Goal: Transaction & Acquisition: Purchase product/service

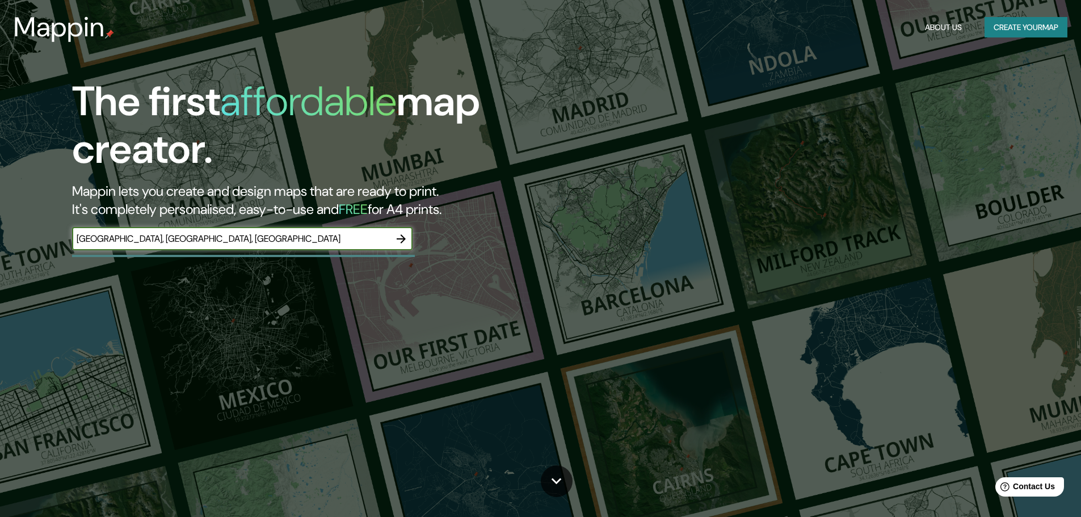
type input "[GEOGRAPHIC_DATA], [GEOGRAPHIC_DATA], [GEOGRAPHIC_DATA]"
click at [401, 236] on icon "button" at bounding box center [401, 239] width 14 height 14
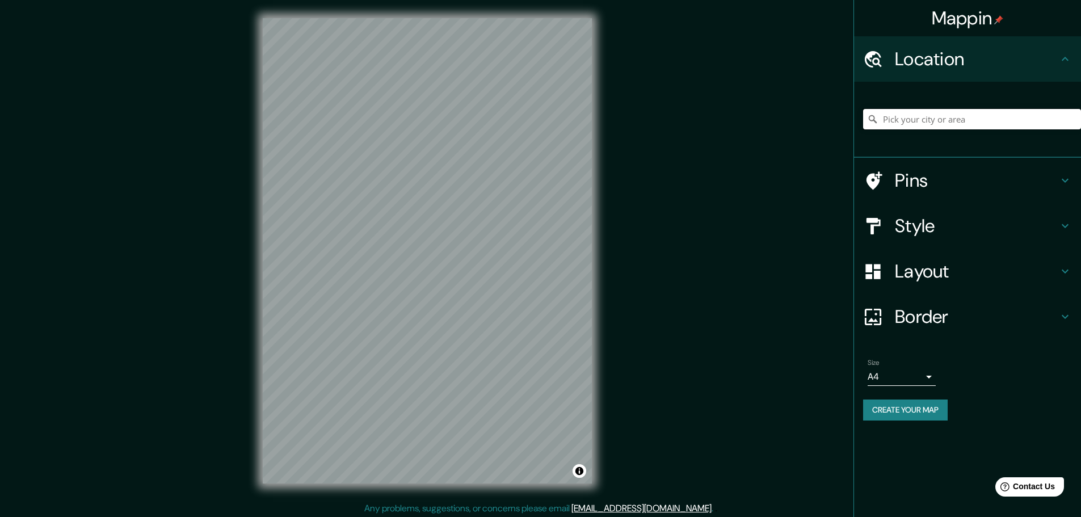
click at [943, 121] on input "Pick your city or area" at bounding box center [972, 119] width 218 height 20
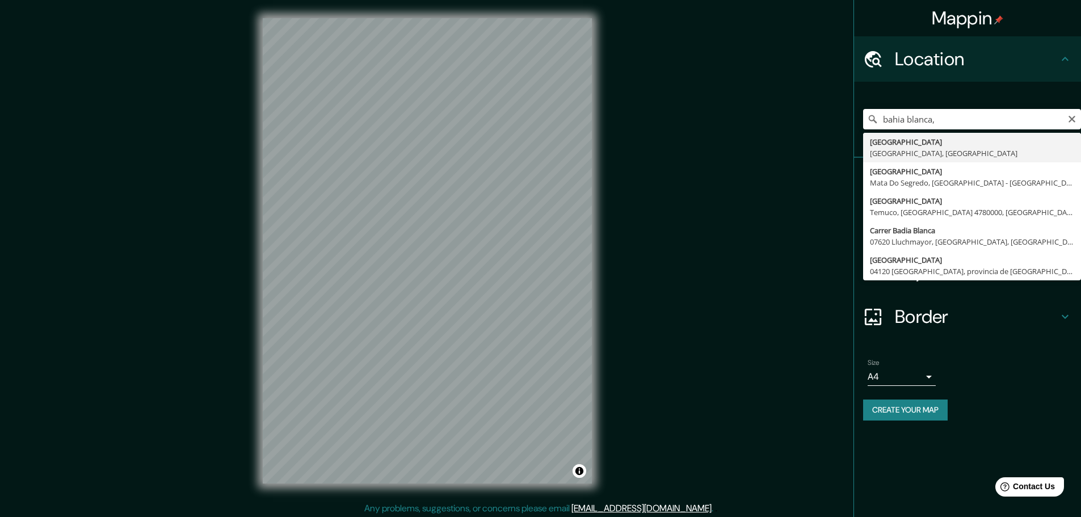
type input "[GEOGRAPHIC_DATA], [GEOGRAPHIC_DATA], [GEOGRAPHIC_DATA]"
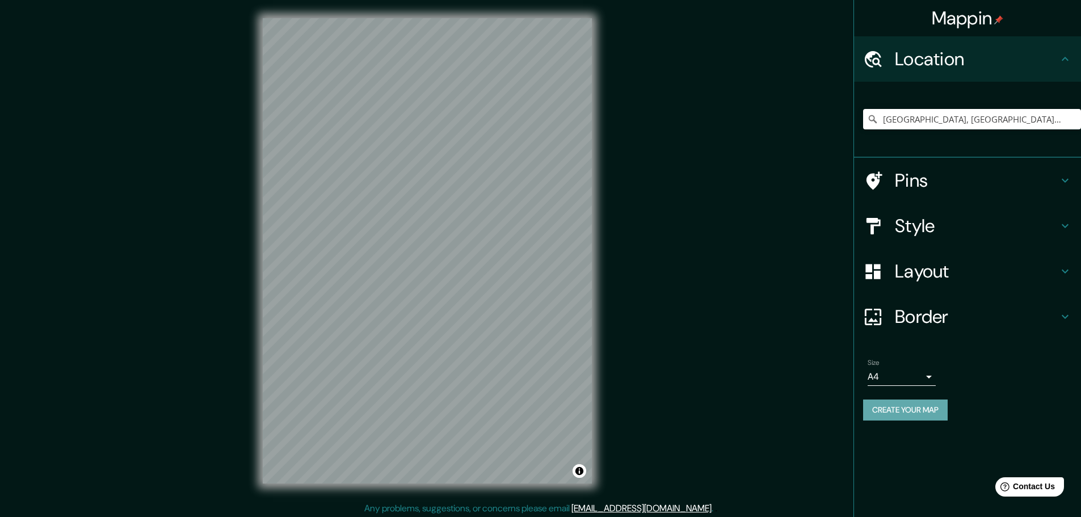
click at [901, 418] on button "Create your map" at bounding box center [905, 409] width 85 height 21
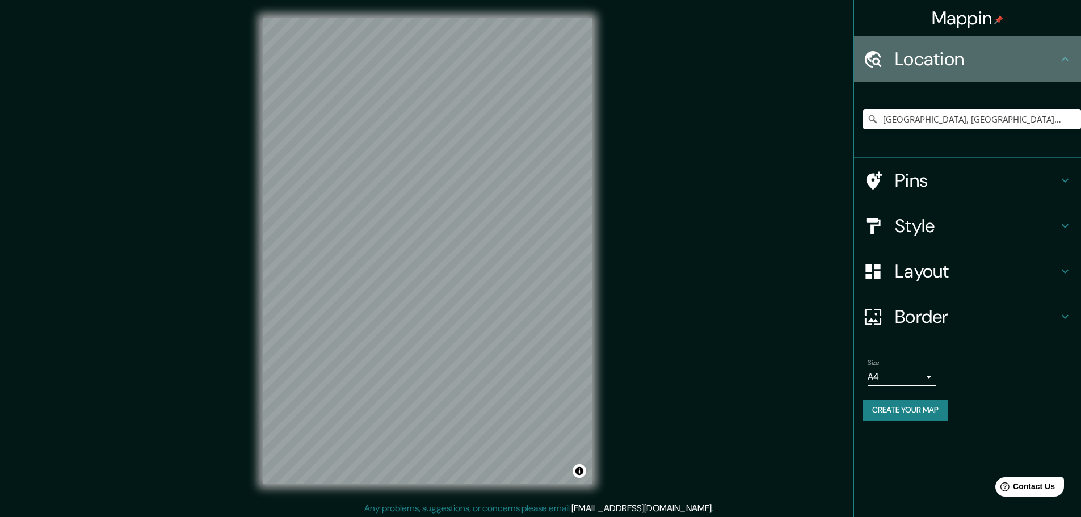
drag, startPoint x: 662, startPoint y: 278, endPoint x: 1069, endPoint y: 60, distance: 462.2
click at [1069, 60] on icon at bounding box center [1065, 59] width 14 height 14
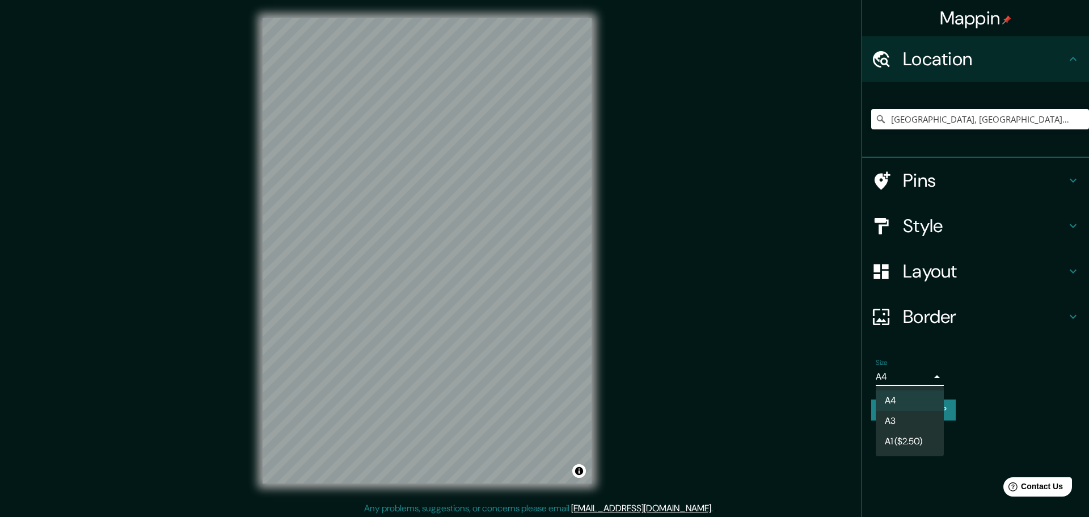
click at [922, 373] on body "Mappin Location [GEOGRAPHIC_DATA], [GEOGRAPHIC_DATA], [GEOGRAPHIC_DATA] Pins St…" at bounding box center [544, 258] width 1089 height 517
click at [906, 415] on li "A3" at bounding box center [910, 421] width 68 height 20
type input "a4"
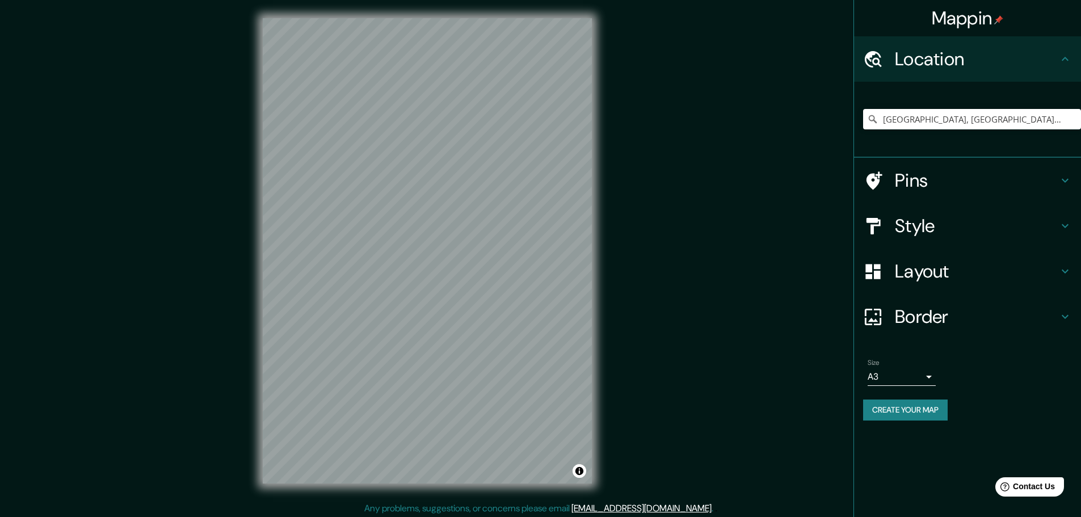
click at [634, 508] on link "[EMAIL_ADDRESS][DOMAIN_NAME]" at bounding box center [641, 508] width 140 height 12
click at [778, 476] on div "Mappin Location [GEOGRAPHIC_DATA], [GEOGRAPHIC_DATA], [GEOGRAPHIC_DATA] Pins St…" at bounding box center [540, 260] width 1081 height 520
click at [946, 24] on h4 "Mappin" at bounding box center [968, 18] width 72 height 23
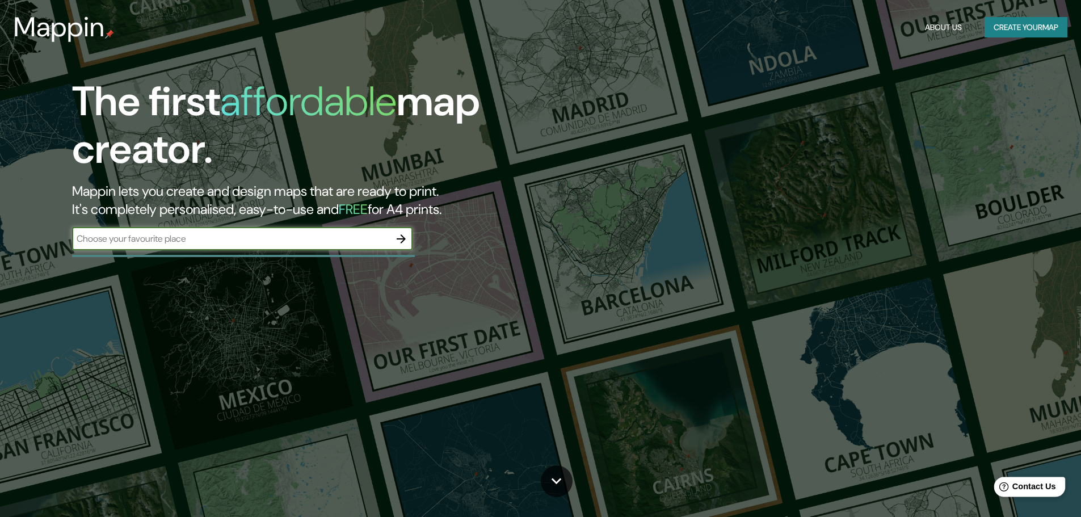
click at [1036, 495] on div "Help Contact Us" at bounding box center [1029, 487] width 71 height 20
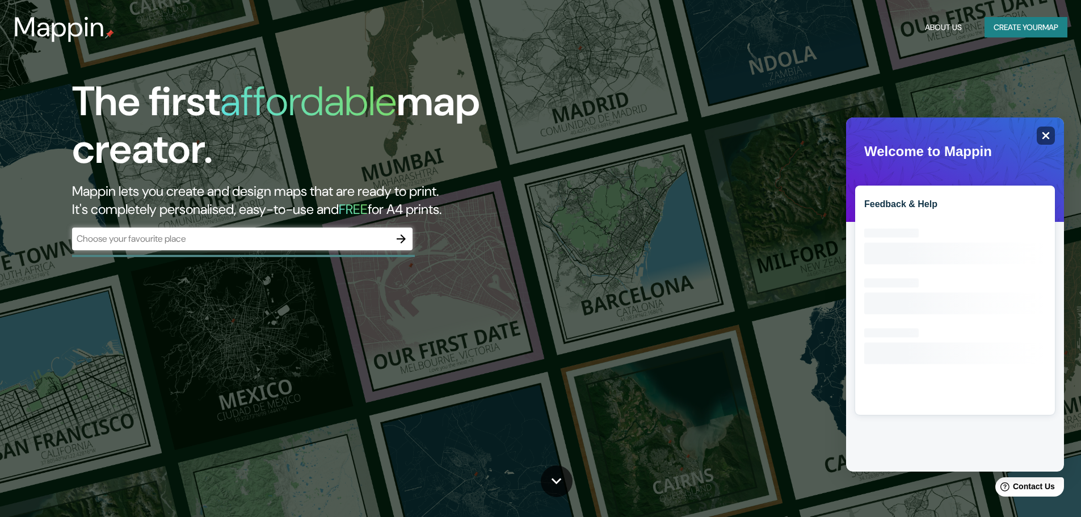
click at [1045, 134] on icon at bounding box center [1045, 135] width 7 height 7
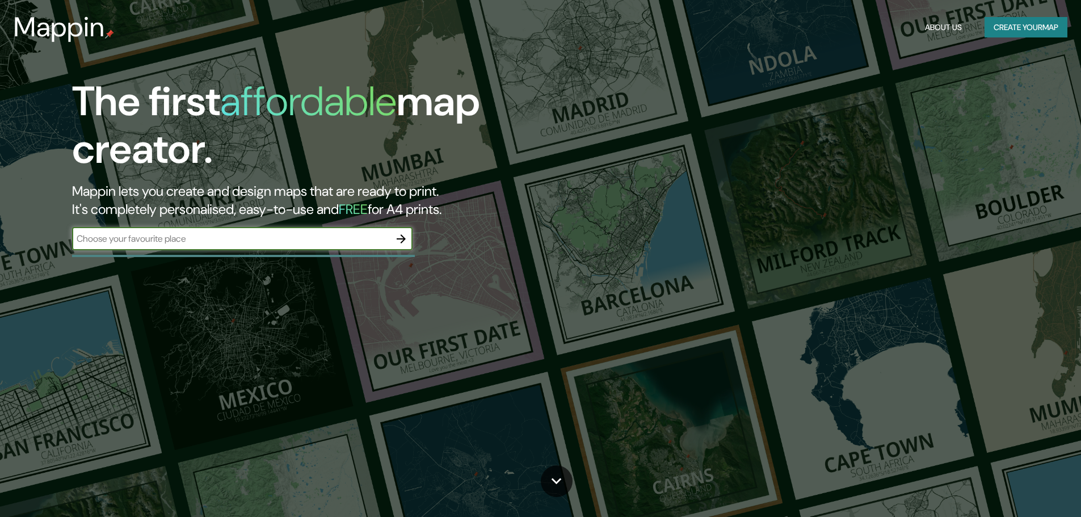
click at [1009, 24] on button "Create your map" at bounding box center [1025, 27] width 83 height 21
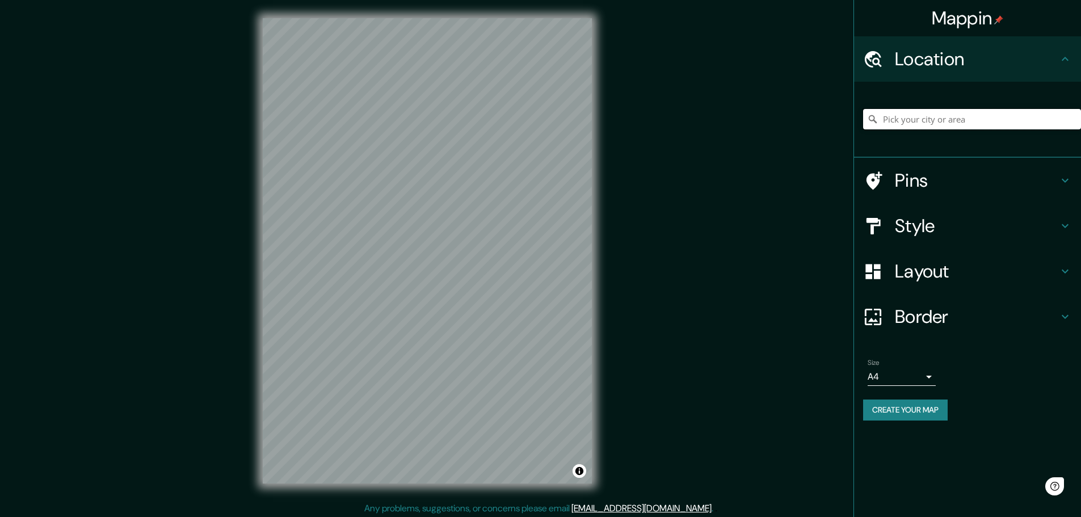
click at [943, 115] on input "Pick your city or area" at bounding box center [972, 119] width 218 height 20
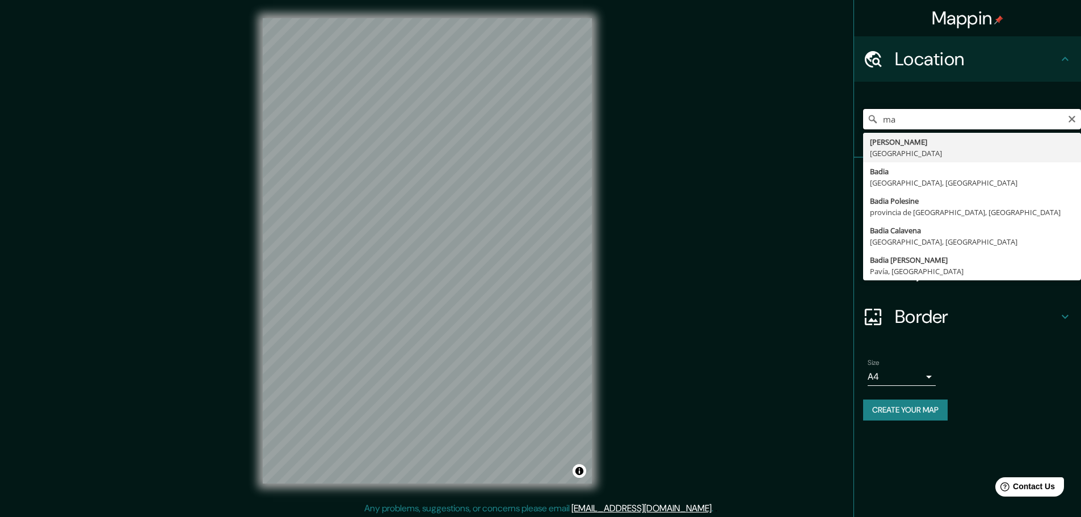
type input "m"
type input "b"
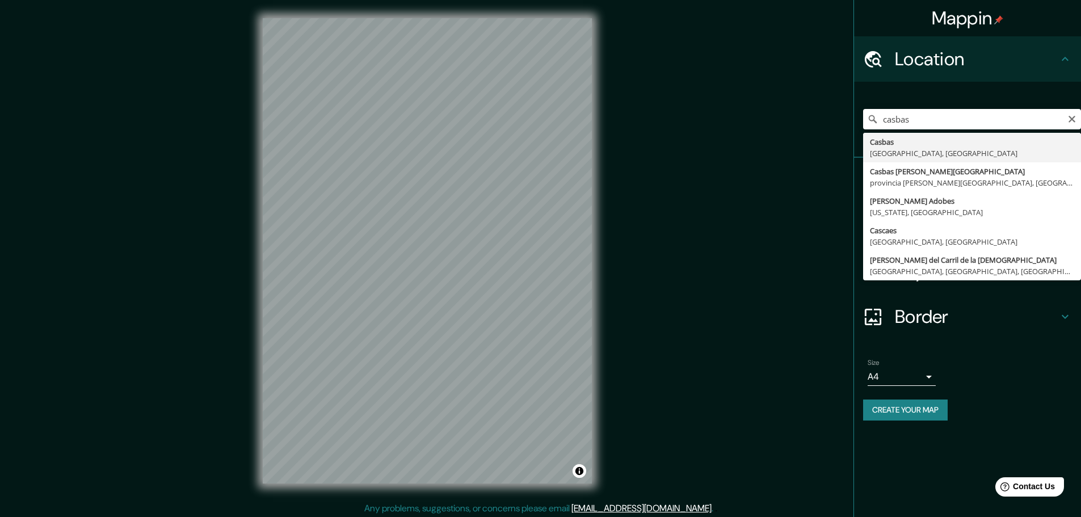
type input "Casbas, Provincia de Buenos Aires, Argentina"
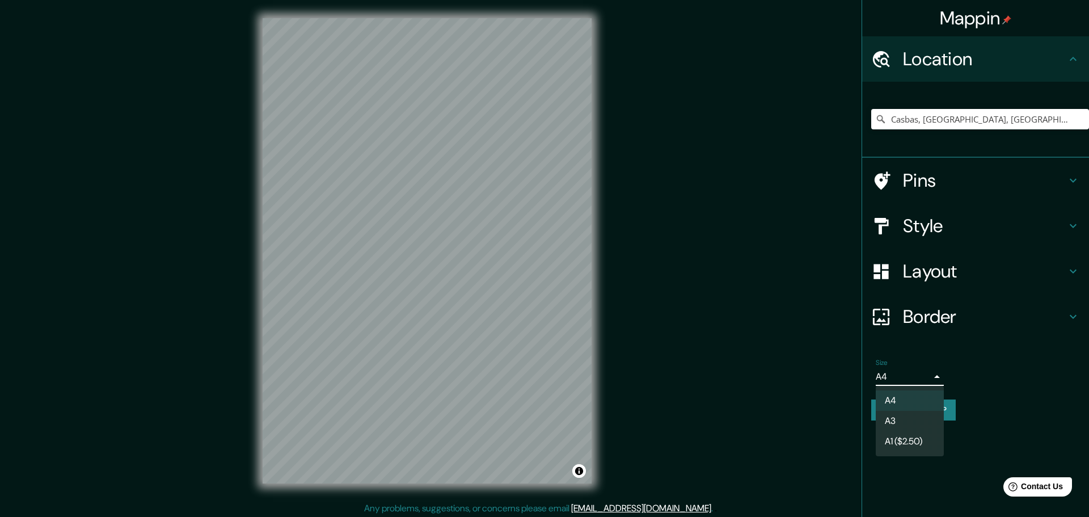
click at [924, 377] on body "Mappin Location Casbas, Provincia de Buenos Aires, Argentina Pins Style Layout …" at bounding box center [544, 258] width 1089 height 517
click at [924, 377] on div at bounding box center [544, 258] width 1089 height 517
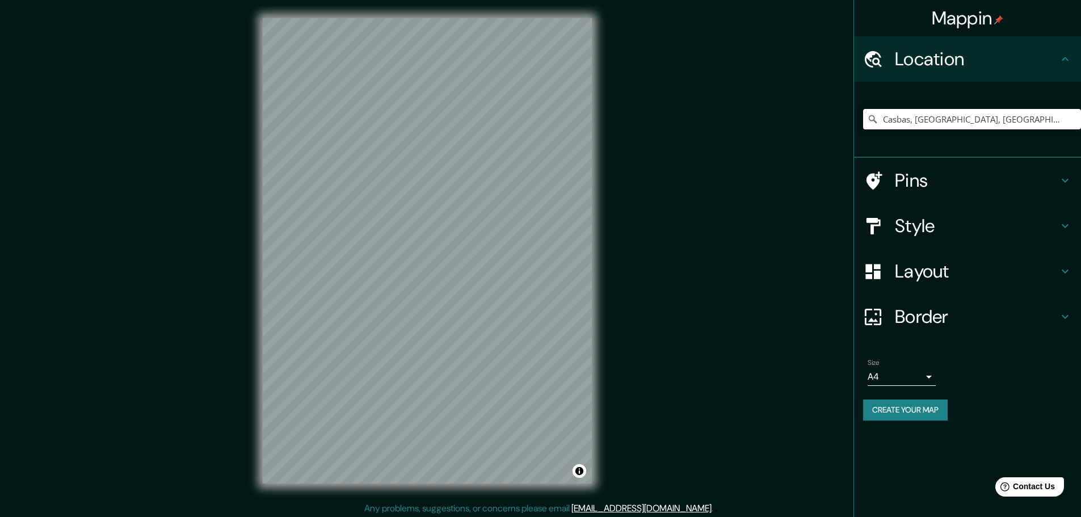
click at [984, 367] on div "Size A4 single" at bounding box center [967, 372] width 209 height 36
click at [934, 411] on button "Create your map" at bounding box center [905, 409] width 85 height 21
drag, startPoint x: 489, startPoint y: 143, endPoint x: 966, endPoint y: 121, distance: 477.7
click at [966, 121] on input "Casbas, Provincia de Buenos Aires, Argentina" at bounding box center [972, 119] width 218 height 20
click at [938, 188] on h4 "Pins" at bounding box center [976, 180] width 163 height 23
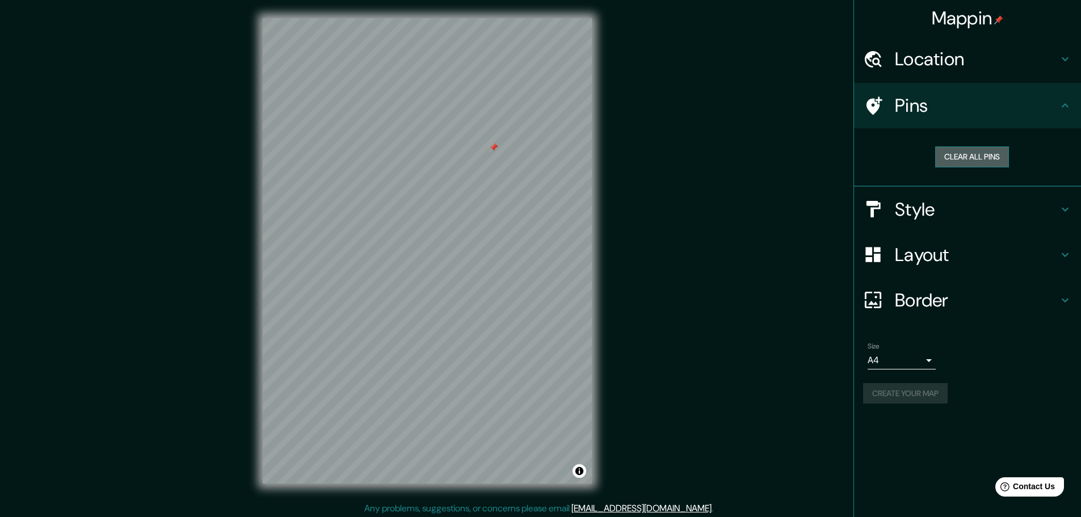
click at [967, 159] on button "Clear all pins" at bounding box center [972, 156] width 74 height 21
click at [891, 394] on button "Create your map" at bounding box center [905, 393] width 85 height 21
click at [579, 471] on button "Toggle attribution" at bounding box center [579, 471] width 14 height 14
click at [679, 375] on div "Mappin Location Casbas, Provincia de Buenos Aires, Argentina Pins Clear all pin…" at bounding box center [540, 260] width 1081 height 520
